Goal: Task Accomplishment & Management: Use online tool/utility

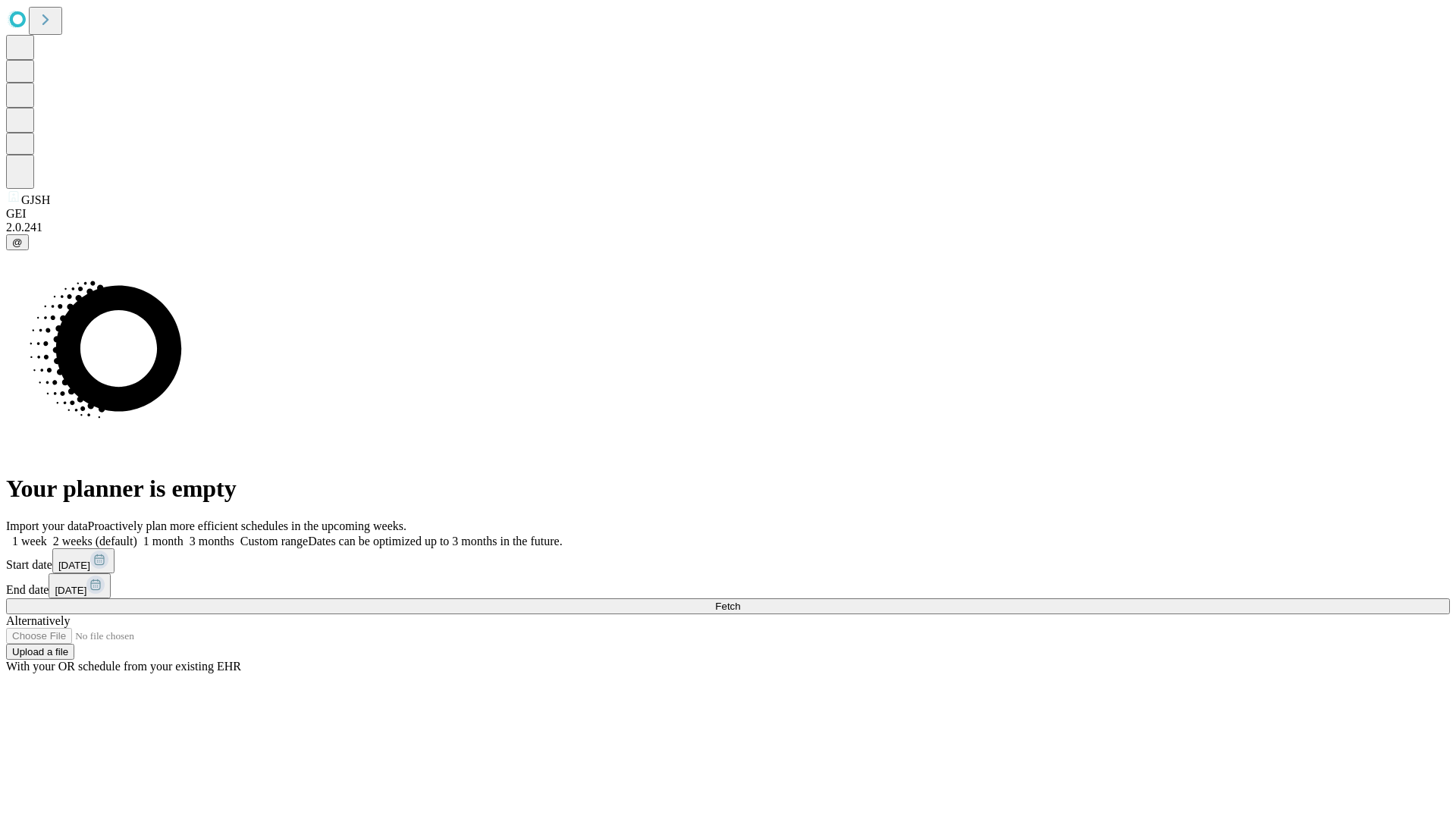
click at [741, 601] on span "Fetch" at bounding box center [728, 606] width 25 height 12
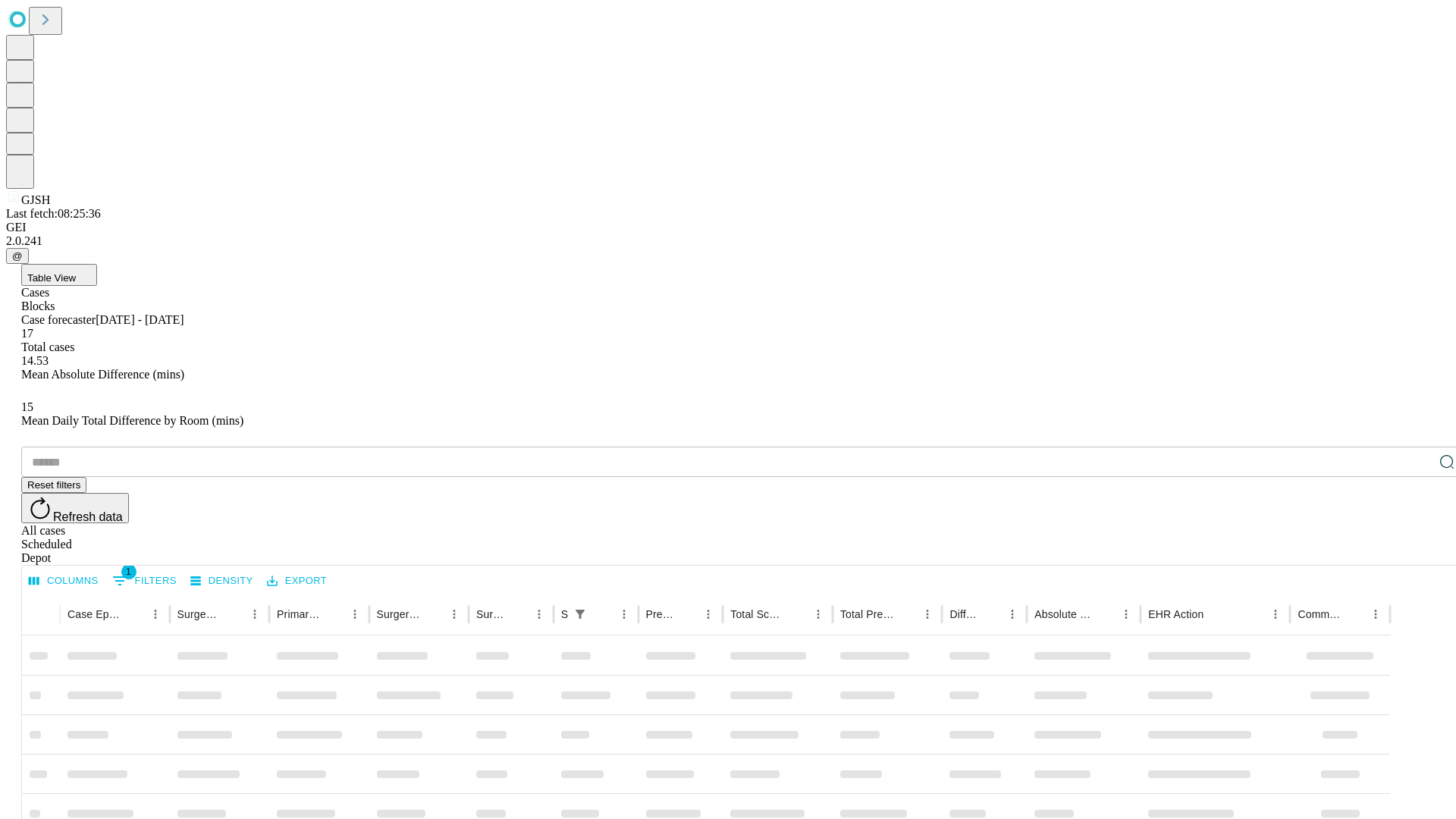
click at [1416, 551] on div "Depot" at bounding box center [743, 557] width 1444 height 14
